Goal: Information Seeking & Learning: Find specific page/section

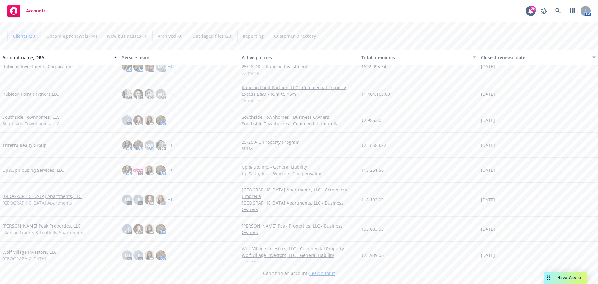
scroll to position [538, 0]
click at [33, 146] on link "Triterra Realty Group" at bounding box center [24, 144] width 44 height 7
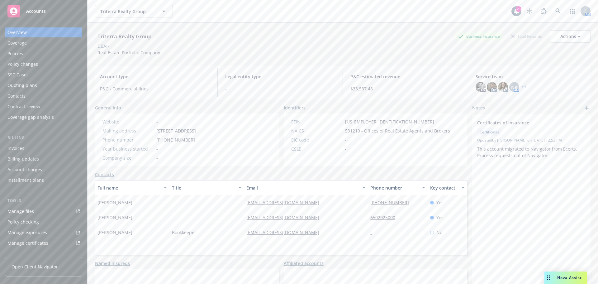
click at [26, 87] on div "Quoting plans" at bounding box center [22, 85] width 30 height 10
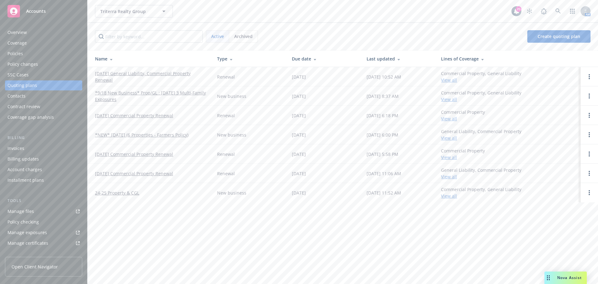
click at [125, 73] on link "10/11/25 General Liability, Commercial Property Renewal" at bounding box center [151, 76] width 112 height 13
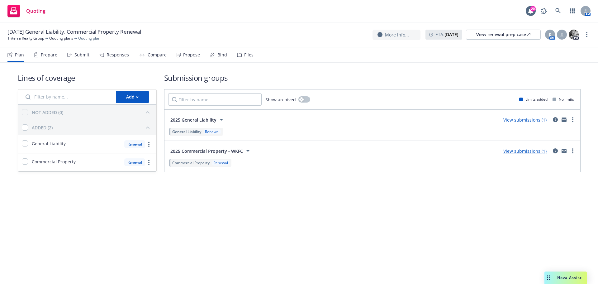
click at [518, 119] on link "View submissions (1)" at bounding box center [525, 120] width 43 height 6
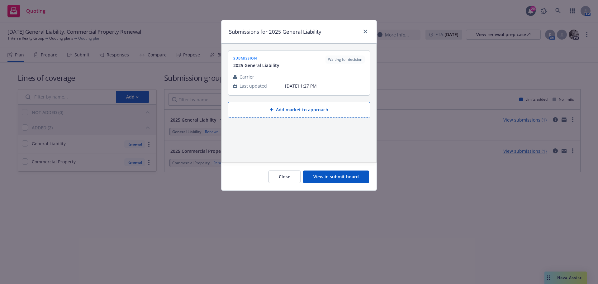
click at [340, 176] on button "View in submit board" at bounding box center [336, 176] width 66 height 12
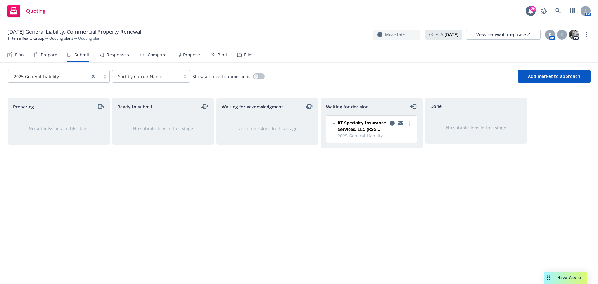
click at [187, 54] on div "Propose" at bounding box center [191, 54] width 17 height 5
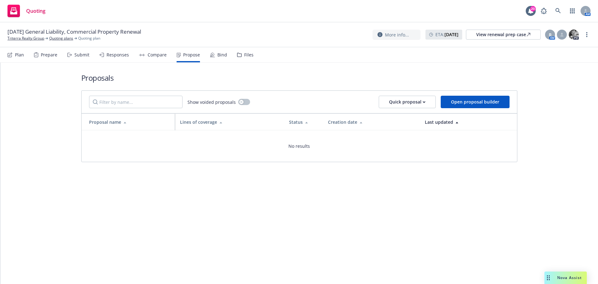
click at [220, 52] on div "Bind" at bounding box center [223, 54] width 10 height 5
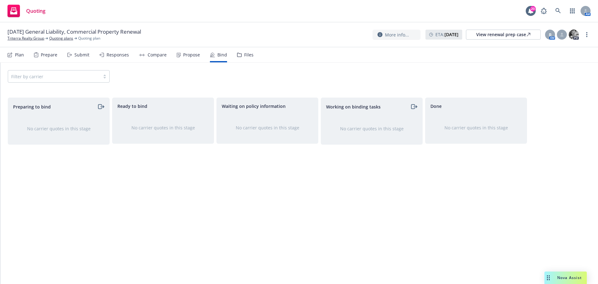
click at [110, 55] on div "Responses" at bounding box center [118, 54] width 22 height 5
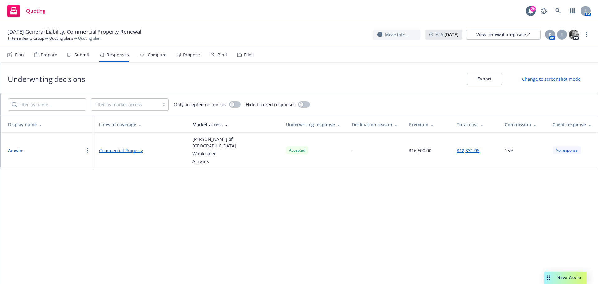
click at [219, 56] on div "Bind" at bounding box center [223, 54] width 10 height 5
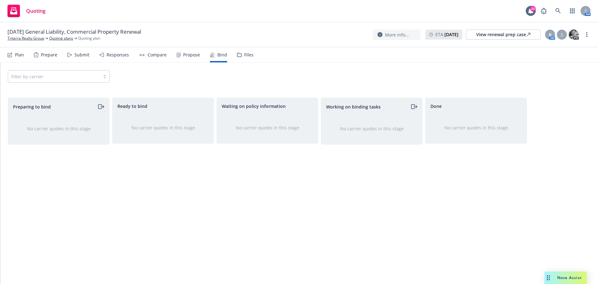
click at [85, 55] on div "Submit" at bounding box center [81, 54] width 15 height 5
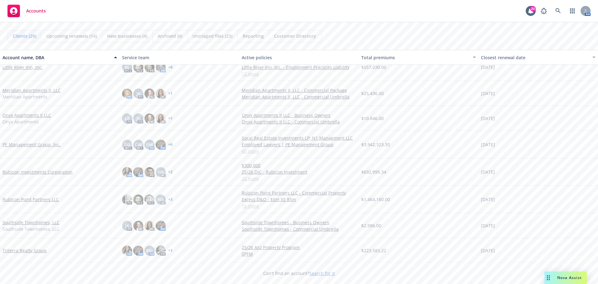
scroll to position [468, 0]
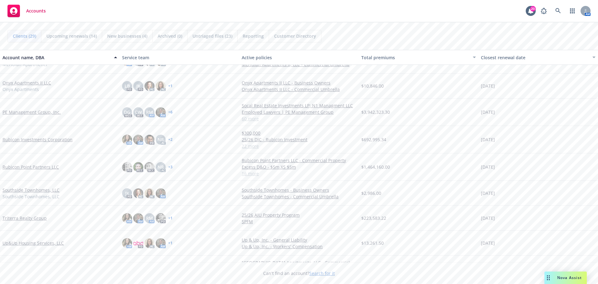
click at [32, 140] on link "Rubicon Investments Corporation" at bounding box center [37, 139] width 70 height 7
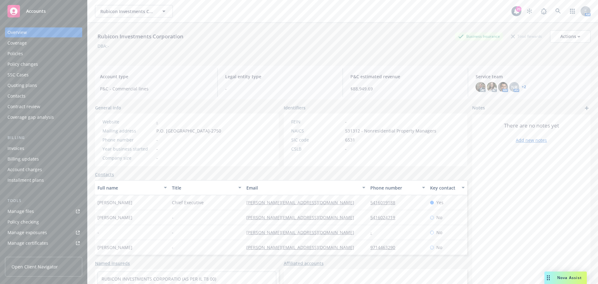
click at [26, 54] on div "Policies" at bounding box center [43, 54] width 72 height 10
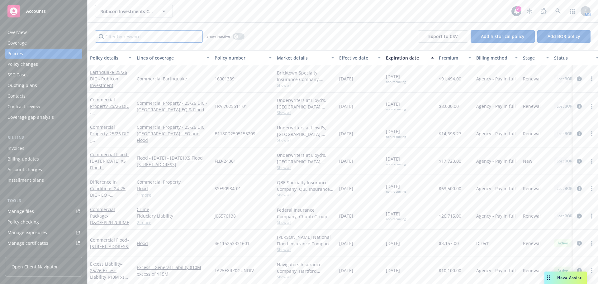
click at [128, 35] on input "Filter by keyword..." at bounding box center [149, 36] width 108 height 12
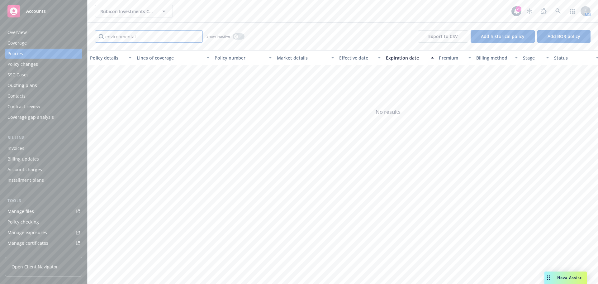
type input "environmental"
click at [153, 82] on span "No results" at bounding box center [389, 112] width 602 height 94
click at [26, 54] on div "Policies" at bounding box center [43, 54] width 72 height 10
click at [163, 39] on input "environmental" at bounding box center [149, 36] width 108 height 12
click at [195, 38] on input "environmental" at bounding box center [149, 36] width 108 height 12
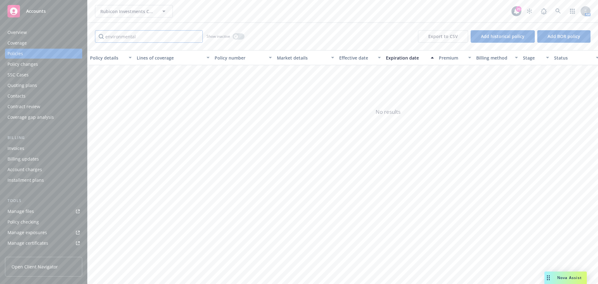
click at [196, 35] on input "environmental" at bounding box center [149, 36] width 108 height 12
